Goal: Information Seeking & Learning: Learn about a topic

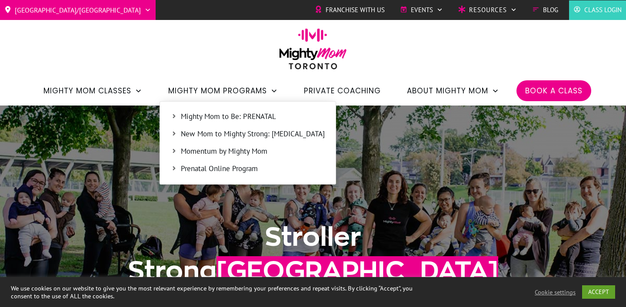
click at [264, 134] on span "New Mom to Mighty Strong: [MEDICAL_DATA]" at bounding box center [253, 134] width 144 height 11
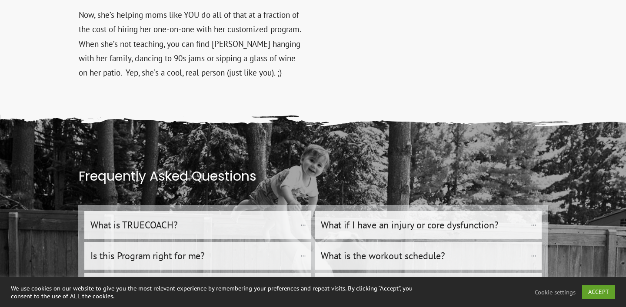
scroll to position [7440, 0]
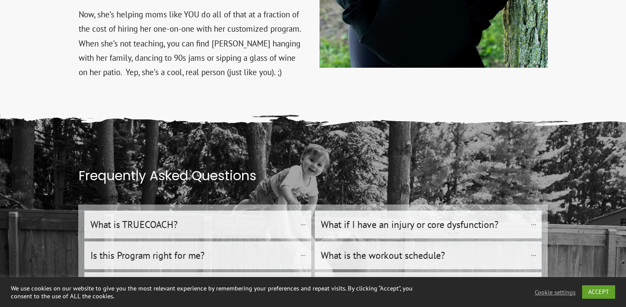
click at [507, 215] on h4 "What if I have an injury or core dysfunction?" at bounding box center [424, 224] width 206 height 19
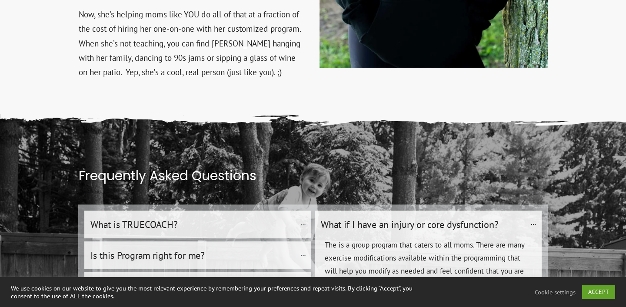
click at [281, 211] on "What is TRUECOACH?" at bounding box center [197, 225] width 227 height 28
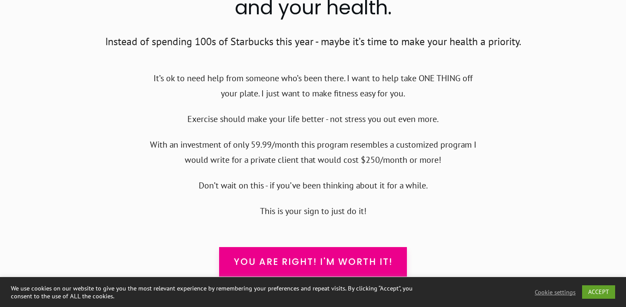
scroll to position [8605, 0]
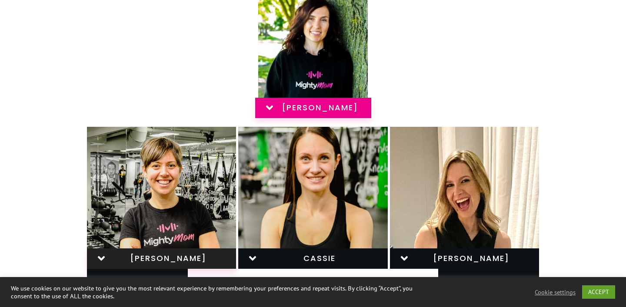
scroll to position [203, 0]
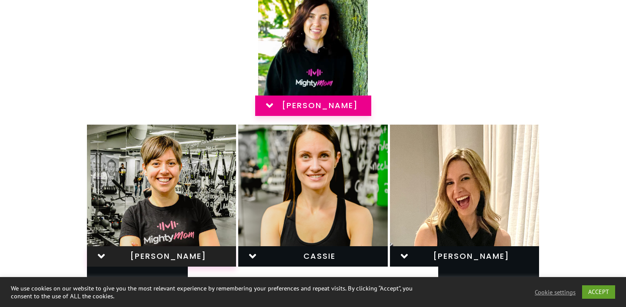
click at [297, 107] on span "JESS S" at bounding box center [320, 106] width 76 height 10
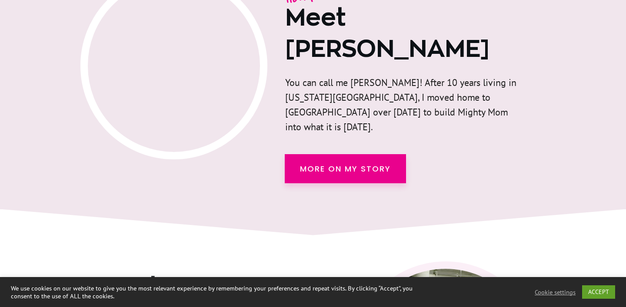
scroll to position [1150, 0]
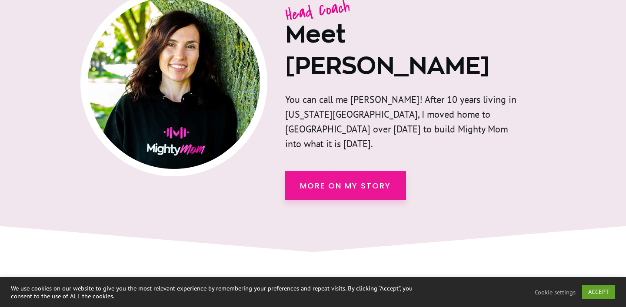
click at [390, 171] on link "more on my story" at bounding box center [345, 185] width 121 height 29
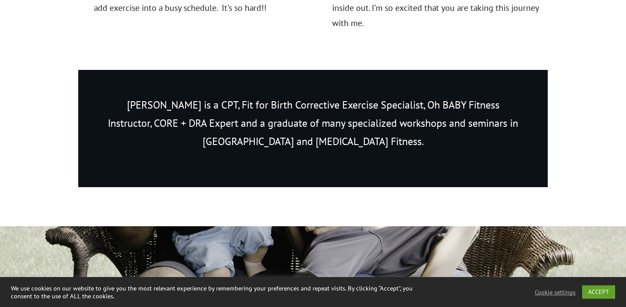
scroll to position [896, 0]
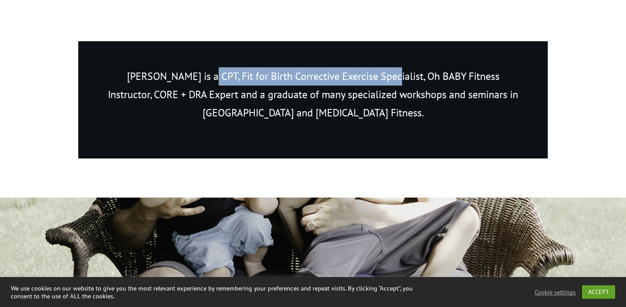
drag, startPoint x: 175, startPoint y: 78, endPoint x: 361, endPoint y: 70, distance: 185.7
click at [361, 70] on p "Jessica is a CPT, Fit for Birth Corrective Exercise Specialist, Oh BABY Fitness…" at bounding box center [312, 99] width 417 height 65
copy p "Fit for Birth Corrective Exercise Specialist"
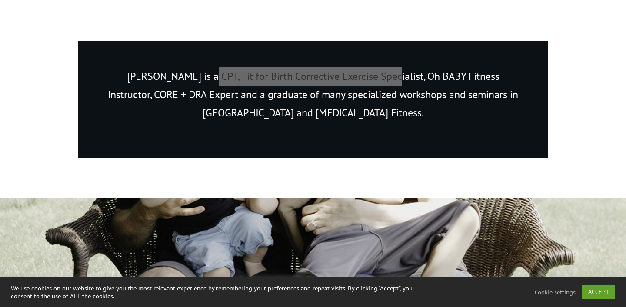
drag, startPoint x: 322, startPoint y: 79, endPoint x: 344, endPoint y: 15, distance: 67.7
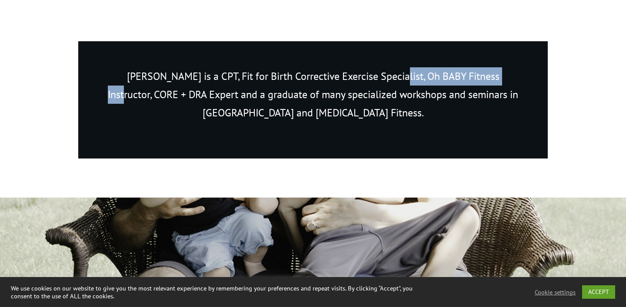
drag, startPoint x: 364, startPoint y: 76, endPoint x: 484, endPoint y: 81, distance: 120.5
click at [484, 81] on p "Jessica is a CPT, Fit for Birth Corrective Exercise Specialist, Oh BABY Fitness…" at bounding box center [312, 99] width 417 height 65
copy p "Oh BABY Fitness Instructor"
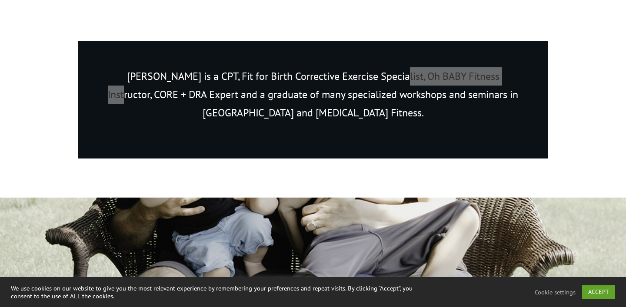
drag, startPoint x: 445, startPoint y: 80, endPoint x: 378, endPoint y: 9, distance: 98.1
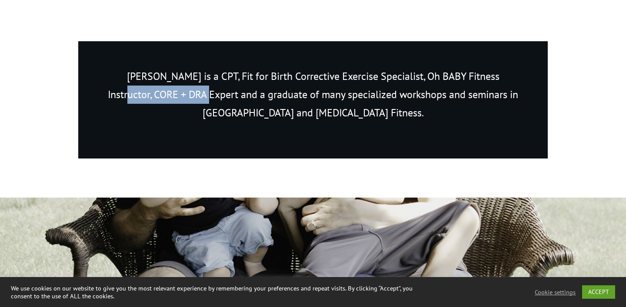
drag, startPoint x: 486, startPoint y: 75, endPoint x: 167, endPoint y: 100, distance: 320.3
click at [167, 100] on p "[PERSON_NAME] is a CPT, Fit for Birth Corrective Exercise Specialist, Oh BABY F…" at bounding box center [312, 99] width 417 height 65
copy p "CORE + DRA Expert"
drag, startPoint x: 150, startPoint y: 99, endPoint x: 251, endPoint y: 8, distance: 135.4
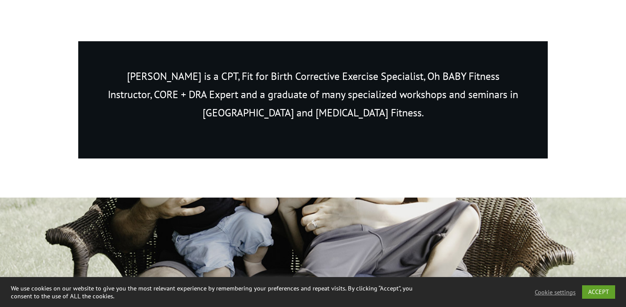
click at [386, 152] on div "[PERSON_NAME] is a CPT, Fit for Birth Corrective Exercise Specialist, Oh BABY F…" at bounding box center [312, 99] width 469 height 117
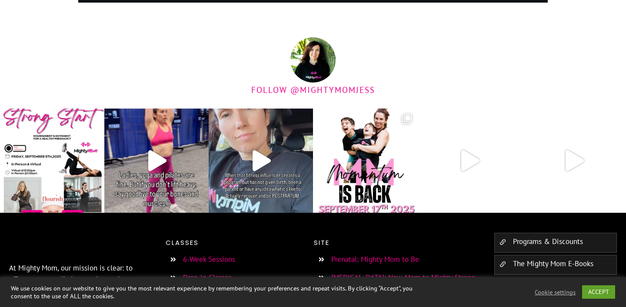
scroll to position [2155, 0]
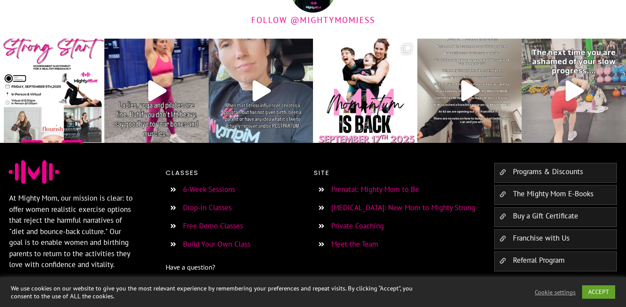
click at [539, 136] on img at bounding box center [573, 91] width 104 height 104
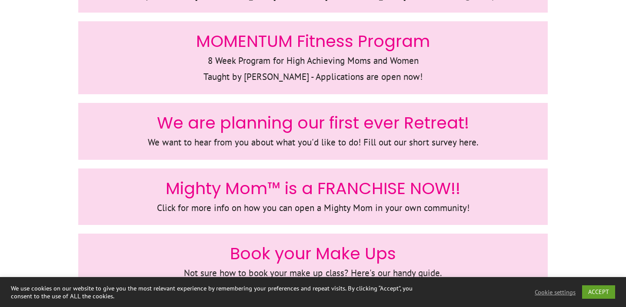
scroll to position [504, 0]
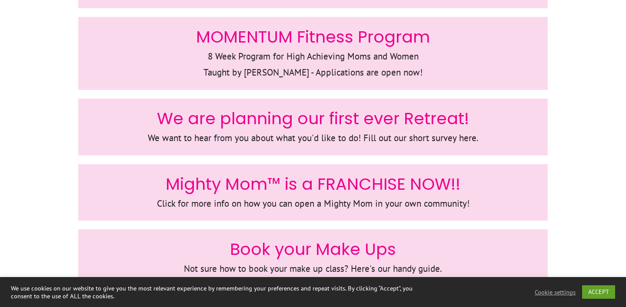
click at [384, 42] on span "MOMENTUM Fitness Program" at bounding box center [313, 36] width 234 height 23
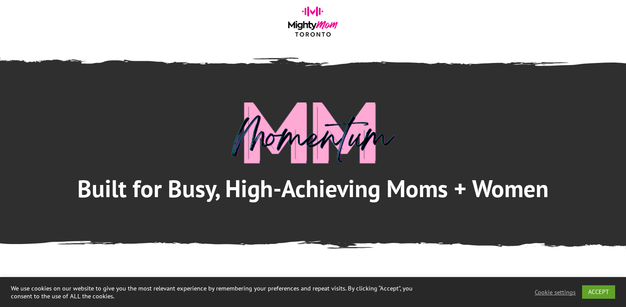
click at [315, 32] on img at bounding box center [313, 24] width 56 height 35
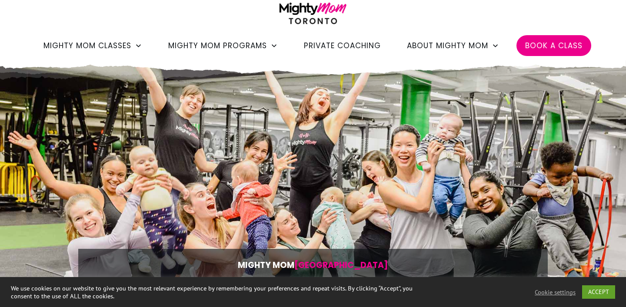
scroll to position [47, 0]
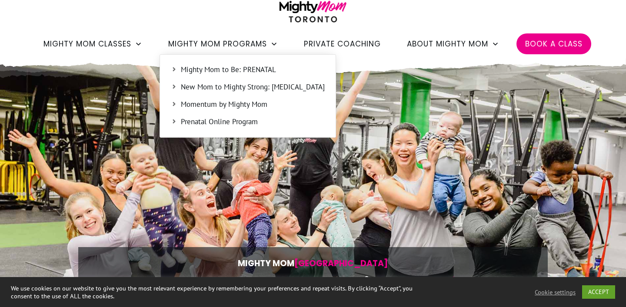
click at [252, 84] on span "New Mom to Mighty Strong: [MEDICAL_DATA]" at bounding box center [253, 87] width 144 height 11
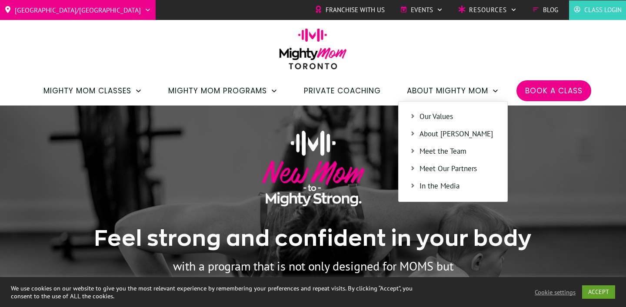
click at [450, 147] on span "Meet the Team" at bounding box center [457, 151] width 77 height 11
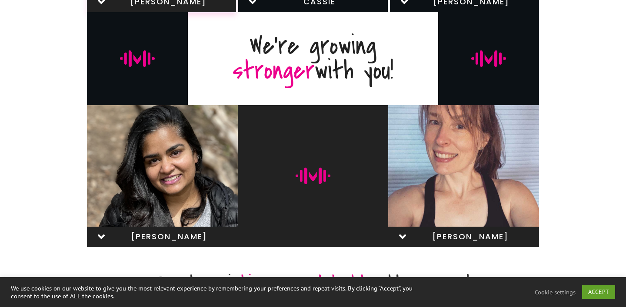
scroll to position [401, 0]
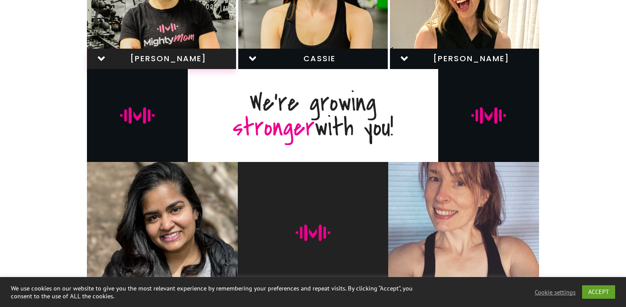
click at [109, 62] on span "jess d" at bounding box center [165, 59] width 116 height 10
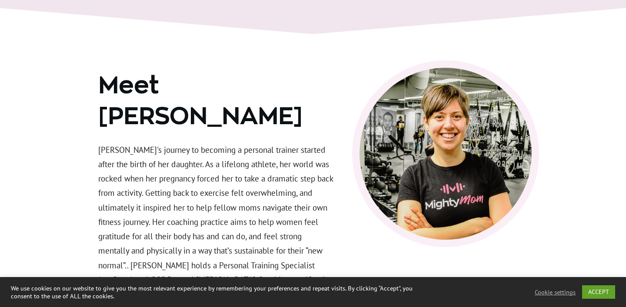
scroll to position [1369, 0]
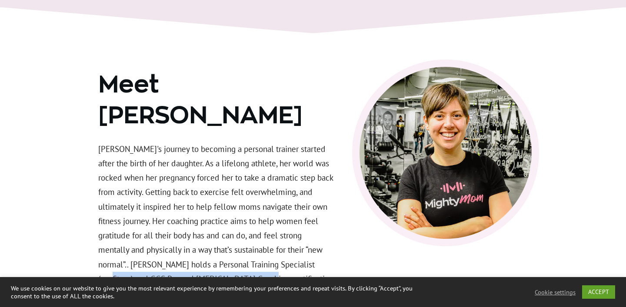
drag, startPoint x: 306, startPoint y: 194, endPoint x: 226, endPoint y: 210, distance: 82.5
click at [226, 210] on p "Jessica's journey to becoming a personal trainer started after the birth of her…" at bounding box center [216, 241] width 236 height 198
copy p "GGS Pre and Postnatal Coaching certification"
drag, startPoint x: 193, startPoint y: 209, endPoint x: 338, endPoint y: 2, distance: 252.8
click at [0, 7] on div "Meet Jessica D Jessica's journey to becoming a personal trainer started after t…" at bounding box center [313, 193] width 626 height 373
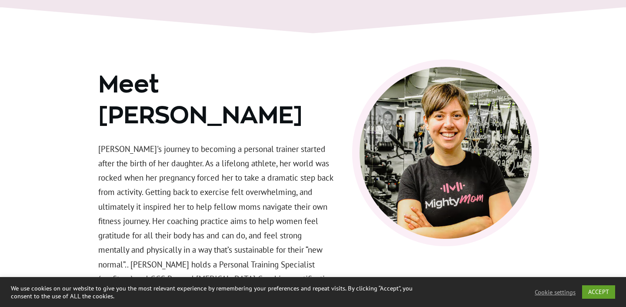
click at [377, 211] on div at bounding box center [445, 214] width 187 height 308
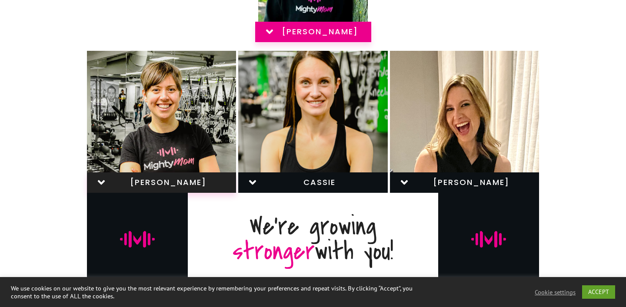
scroll to position [202, 0]
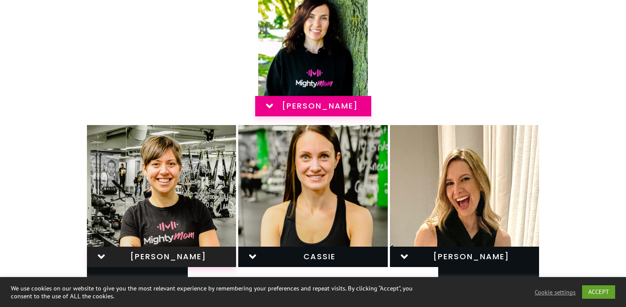
click at [270, 106] on icon at bounding box center [268, 105] width 7 height 4
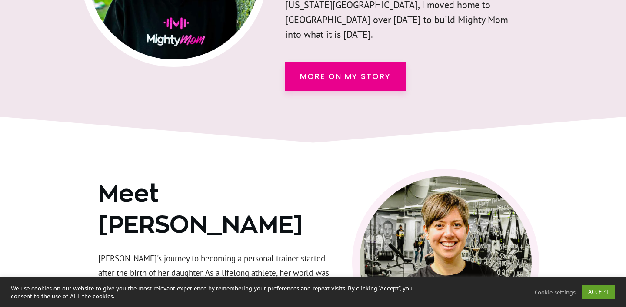
scroll to position [1140, 0]
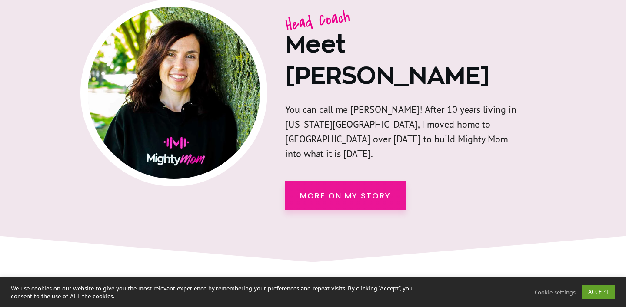
click at [343, 181] on link "more on my story" at bounding box center [345, 195] width 121 height 29
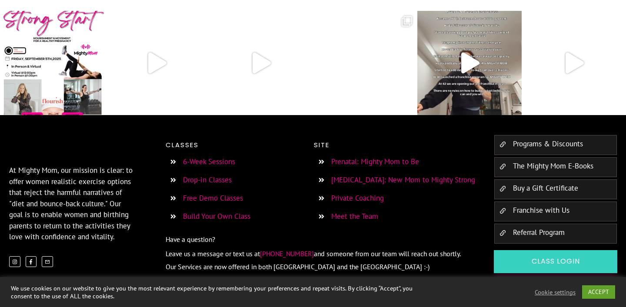
scroll to position [2214, 0]
